Goal: Information Seeking & Learning: Check status

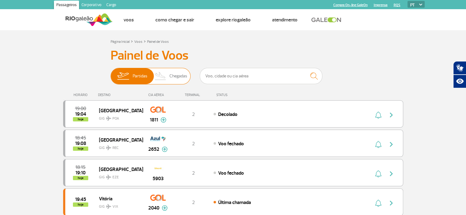
click at [166, 76] on img at bounding box center [160, 76] width 18 height 16
click at [110, 73] on input "Partidas Chegadas" at bounding box center [110, 73] width 0 height 0
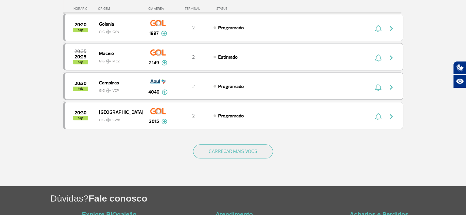
scroll to position [563, 0]
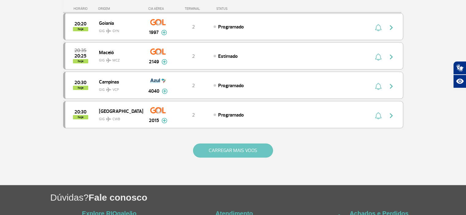
click at [211, 144] on button "CARREGAR MAIS VOOS" at bounding box center [233, 151] width 80 height 14
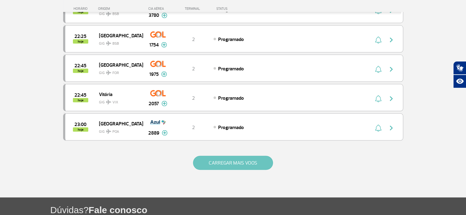
scroll to position [1151, 0]
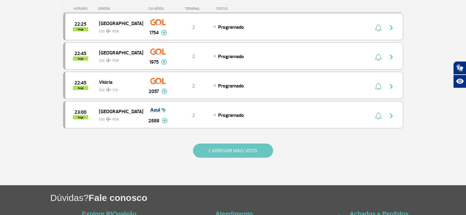
click at [211, 144] on button "CARREGAR MAIS VOOS" at bounding box center [233, 151] width 80 height 14
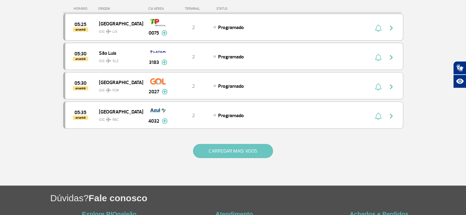
scroll to position [1721, 0]
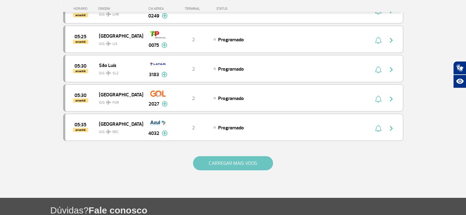
click at [211, 156] on button "CARREGAR MAIS VOOS" at bounding box center [233, 163] width 80 height 14
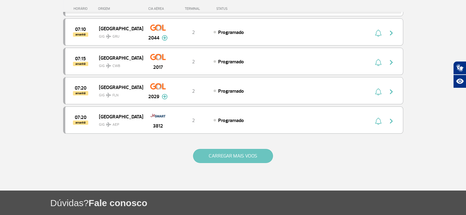
scroll to position [2304, 0]
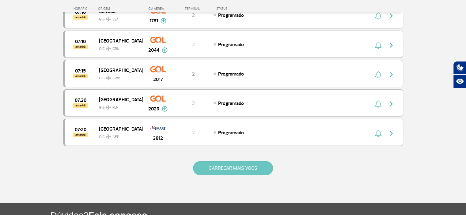
click at [211, 161] on button "CARREGAR MAIS VOOS" at bounding box center [233, 168] width 80 height 14
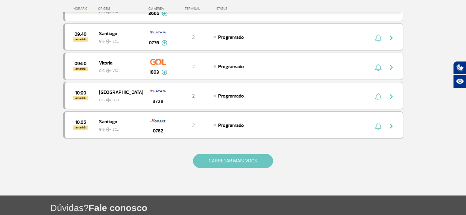
scroll to position [2887, 0]
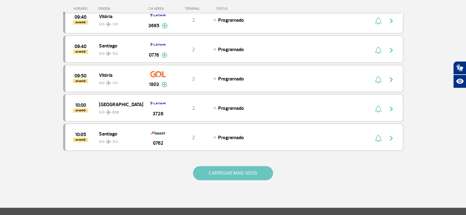
click at [211, 166] on button "CARREGAR MAIS VOOS" at bounding box center [233, 173] width 80 height 14
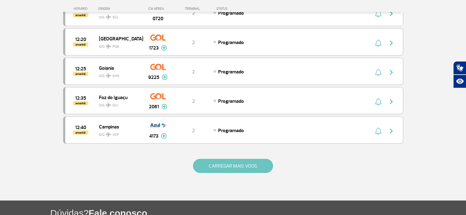
scroll to position [3469, 0]
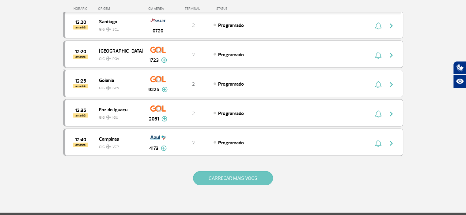
click at [211, 171] on button "CARREGAR MAIS VOOS" at bounding box center [233, 178] width 80 height 14
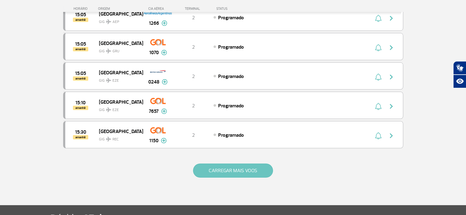
scroll to position [4052, 0]
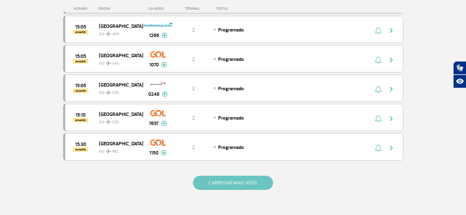
click at [211, 176] on button "CARREGAR MAIS VOOS" at bounding box center [233, 183] width 80 height 14
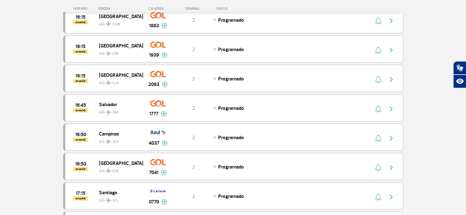
scroll to position [4285, 0]
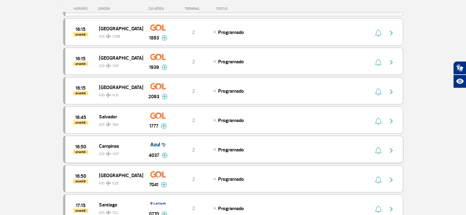
click at [391, 147] on img "button" at bounding box center [390, 150] width 7 height 7
